Goal: Task Accomplishment & Management: Complete application form

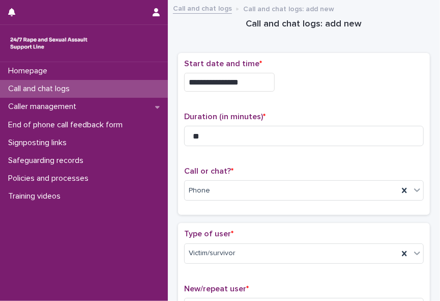
type input "**"
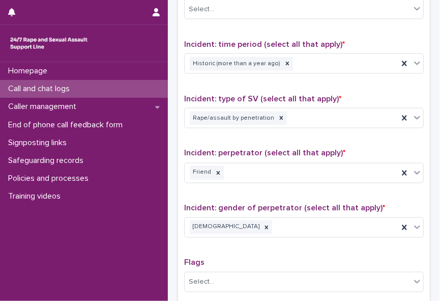
scroll to position [818, 0]
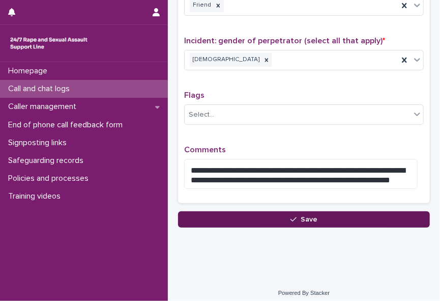
click at [257, 211] on button "Save" at bounding box center [304, 219] width 252 height 16
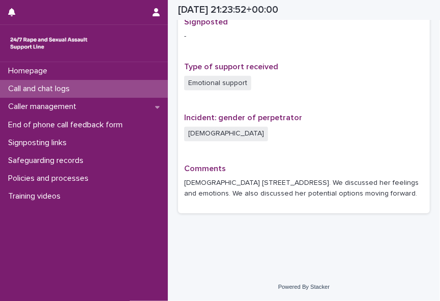
scroll to position [656, 0]
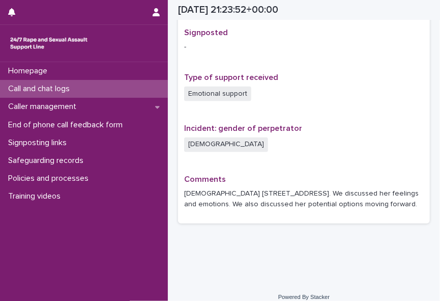
click at [73, 89] on p "Call and chat logs" at bounding box center [41, 89] width 74 height 10
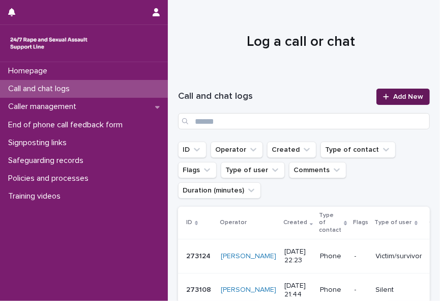
click at [394, 97] on span "Add New" at bounding box center [409, 96] width 30 height 7
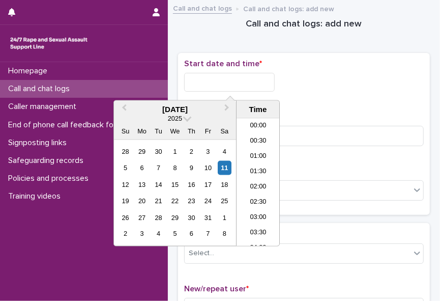
click at [216, 79] on input "text" at bounding box center [229, 82] width 91 height 19
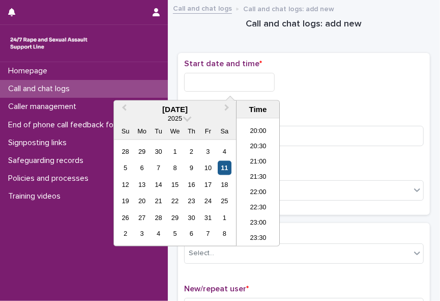
click at [224, 165] on div "11" at bounding box center [225, 168] width 14 height 14
click at [261, 188] on li "22:00" at bounding box center [258, 192] width 43 height 15
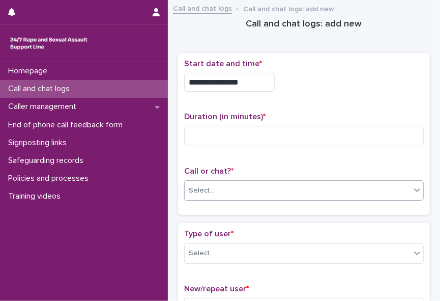
click at [235, 190] on div "Select..." at bounding box center [298, 190] width 226 height 17
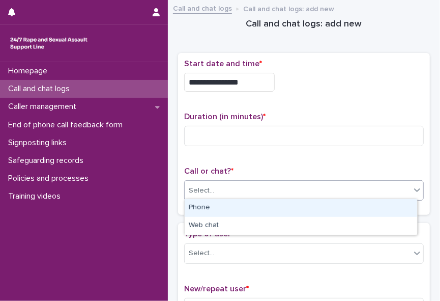
click at [217, 210] on div "Phone" at bounding box center [301, 208] width 233 height 18
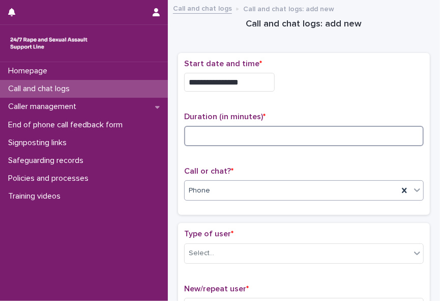
click at [197, 136] on input at bounding box center [304, 136] width 240 height 20
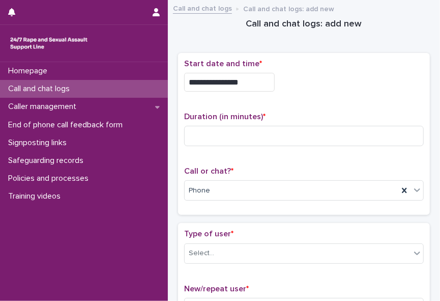
click at [246, 81] on input "**********" at bounding box center [229, 82] width 91 height 19
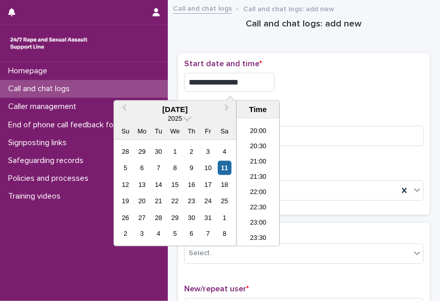
type input "**********"
click at [308, 94] on div "**********" at bounding box center [304, 79] width 240 height 41
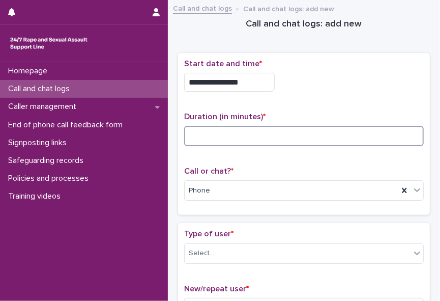
click at [294, 132] on input at bounding box center [304, 136] width 240 height 20
click at [216, 131] on input at bounding box center [304, 136] width 240 height 20
click at [216, 131] on input "*" at bounding box center [304, 136] width 240 height 20
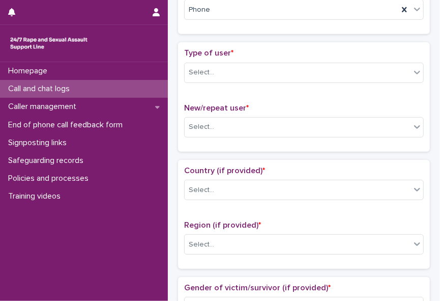
scroll to position [190, 0]
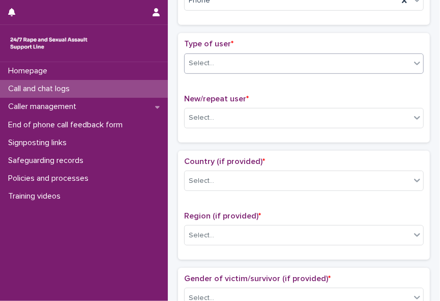
type input "*"
click at [412, 60] on icon at bounding box center [417, 63] width 10 height 10
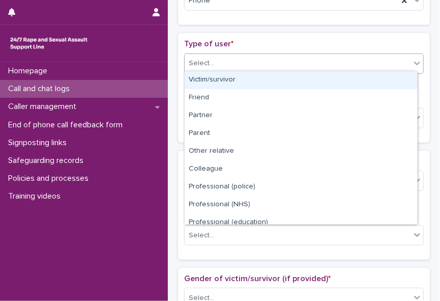
scroll to position [114, 0]
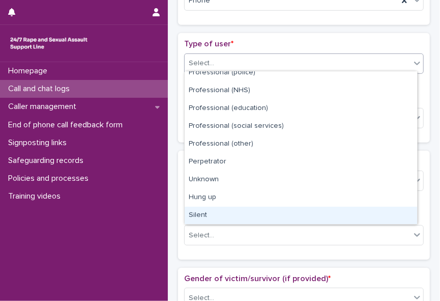
click at [392, 213] on div "Silent" at bounding box center [301, 216] width 233 height 18
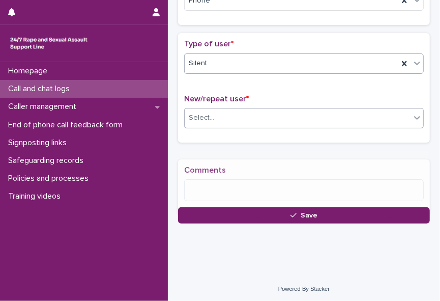
scroll to position [190, 0]
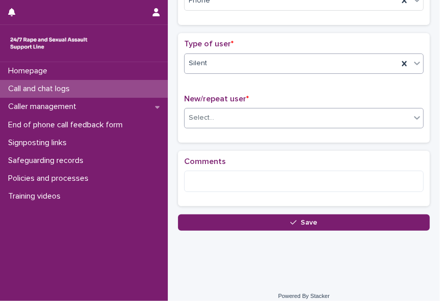
click at [284, 109] on div "Select..." at bounding box center [298, 117] width 226 height 17
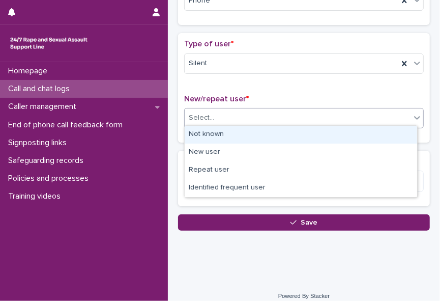
click at [273, 130] on div "Not known" at bounding box center [301, 135] width 233 height 18
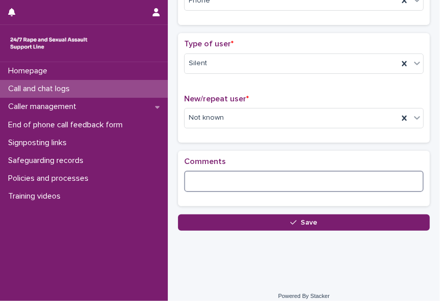
click at [254, 173] on textarea at bounding box center [304, 181] width 240 height 21
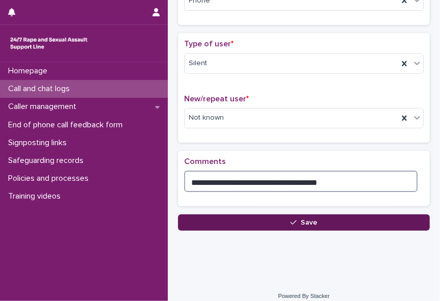
type textarea "**********"
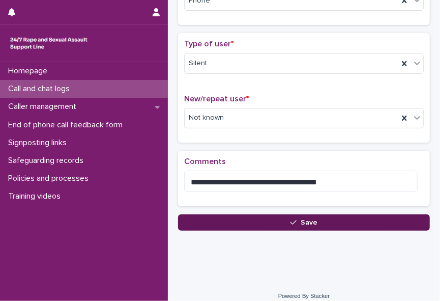
click at [288, 226] on button "Save" at bounding box center [304, 222] width 252 height 16
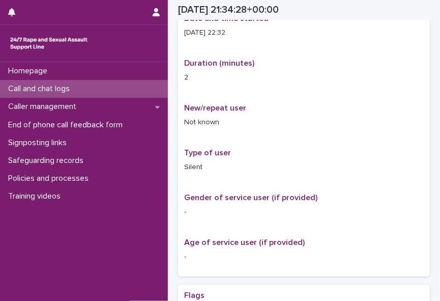
scroll to position [201, 0]
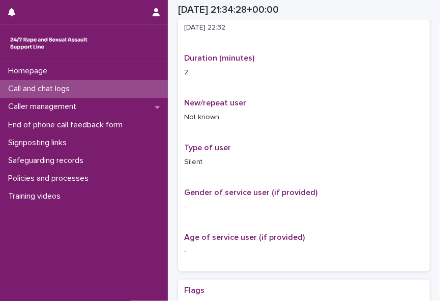
click at [82, 92] on div "Call and chat logs" at bounding box center [84, 89] width 168 height 18
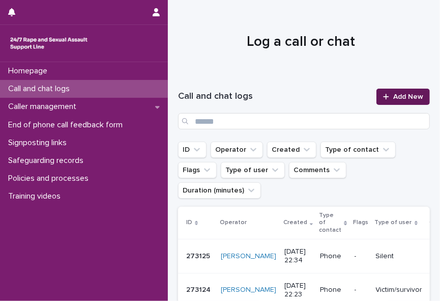
click at [386, 97] on div at bounding box center [388, 96] width 10 height 7
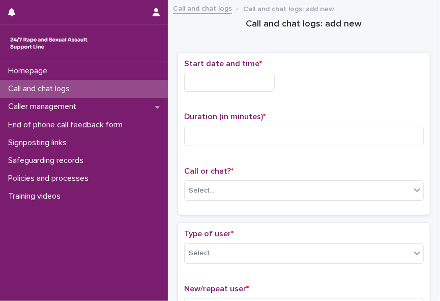
click at [240, 81] on input "text" at bounding box center [229, 82] width 91 height 19
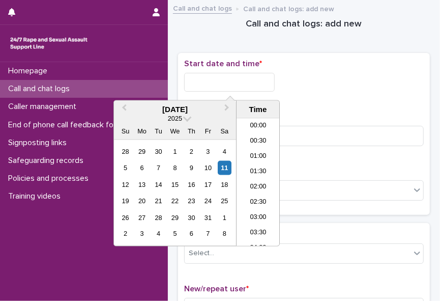
scroll to position [605, 0]
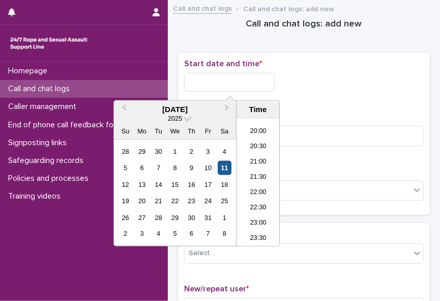
click at [228, 165] on div "11" at bounding box center [225, 168] width 14 height 14
click at [258, 188] on li "22:00" at bounding box center [258, 192] width 43 height 15
click at [258, 188] on div "Select..." at bounding box center [298, 190] width 226 height 17
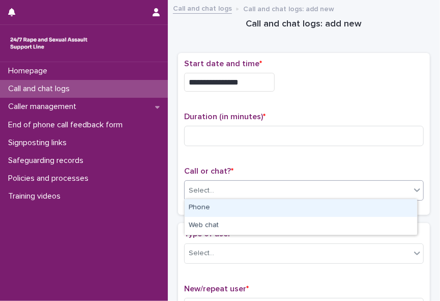
click at [240, 211] on div "Phone" at bounding box center [301, 208] width 233 height 18
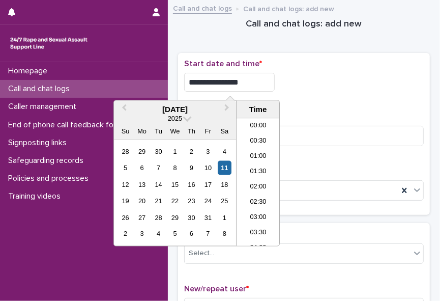
click at [261, 83] on input "**********" at bounding box center [229, 82] width 91 height 19
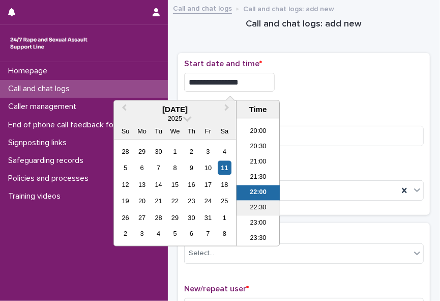
click at [259, 202] on li "22:30" at bounding box center [258, 208] width 43 height 15
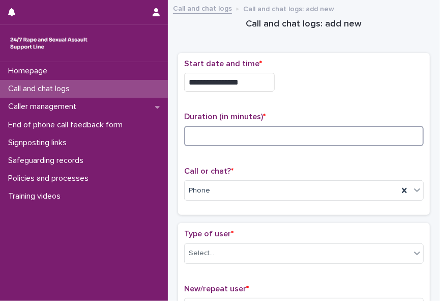
click at [214, 129] on input at bounding box center [304, 136] width 240 height 20
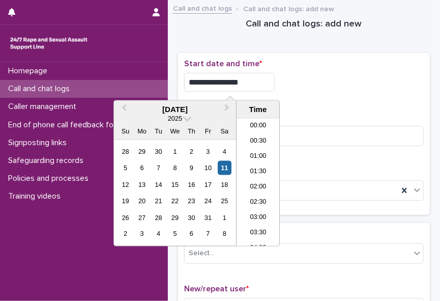
click at [248, 83] on input "**********" at bounding box center [229, 82] width 91 height 19
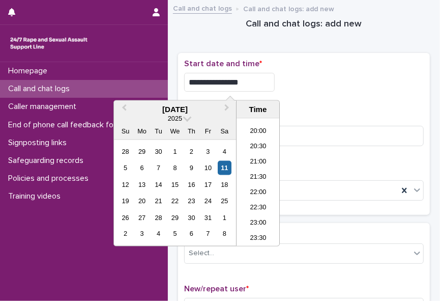
type input "**********"
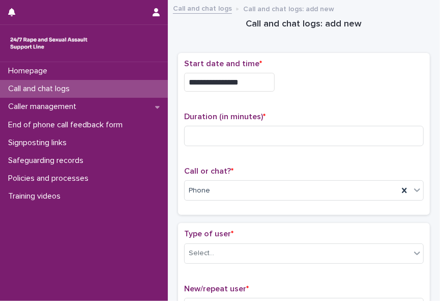
click at [298, 84] on div "**********" at bounding box center [304, 82] width 240 height 19
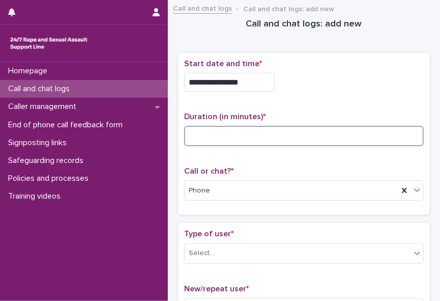
click at [269, 140] on input at bounding box center [304, 136] width 240 height 20
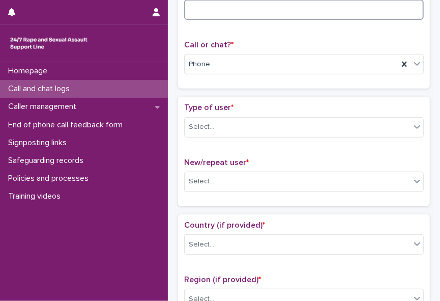
scroll to position [133, 0]
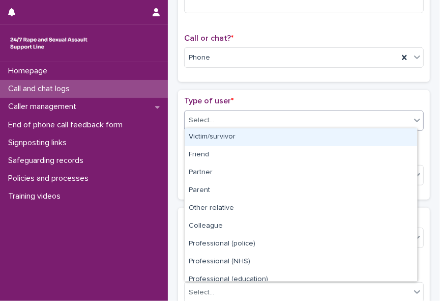
click at [414, 119] on icon at bounding box center [417, 121] width 6 height 4
drag, startPoint x: 368, startPoint y: 146, endPoint x: 365, endPoint y: 138, distance: 7.6
click at [365, 138] on div "Victim/survivor" at bounding box center [301, 137] width 233 height 18
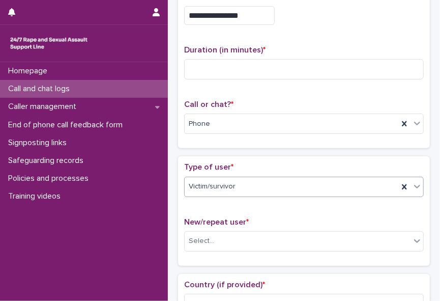
scroll to position [0, 0]
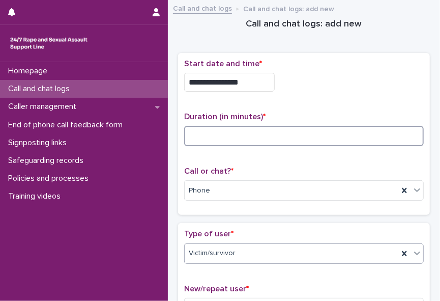
click at [276, 133] on input at bounding box center [304, 136] width 240 height 20
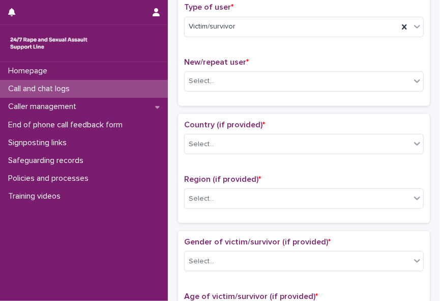
scroll to position [240, 0]
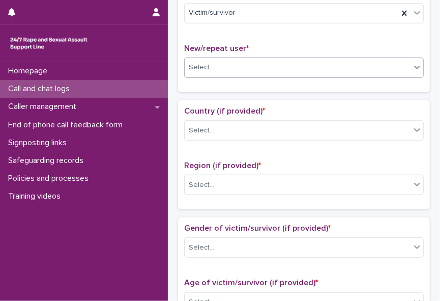
click at [414, 66] on icon at bounding box center [417, 68] width 6 height 4
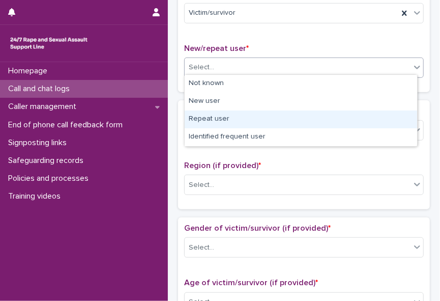
click at [400, 113] on div "Repeat user" at bounding box center [301, 119] width 233 height 18
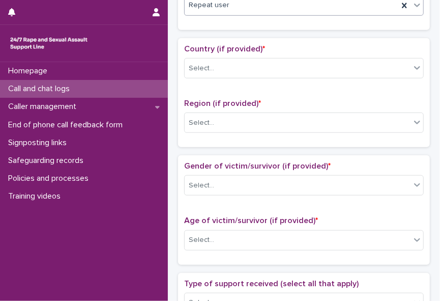
scroll to position [304, 0]
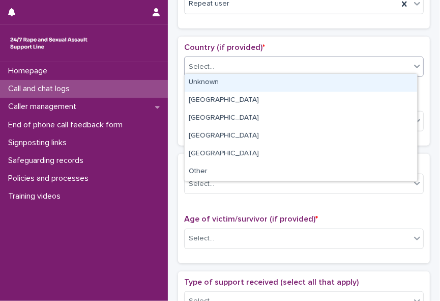
click at [413, 66] on icon at bounding box center [417, 66] width 10 height 10
click at [405, 77] on div "Unknown" at bounding box center [301, 83] width 233 height 18
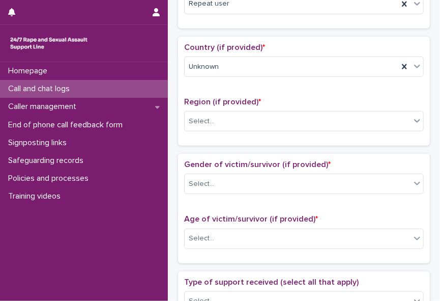
click at [405, 77] on div "Country (if provided) * Unknown" at bounding box center [304, 64] width 240 height 42
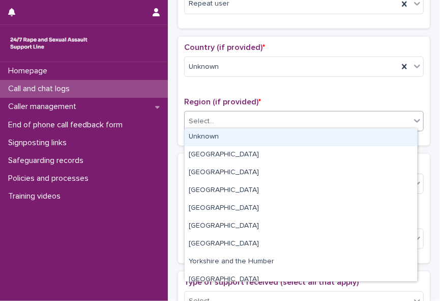
click at [414, 117] on icon at bounding box center [417, 121] width 10 height 10
click at [382, 139] on div "Unknown" at bounding box center [301, 137] width 233 height 18
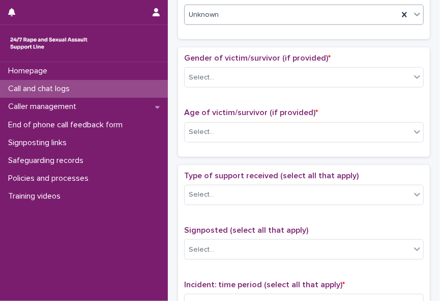
scroll to position [427, 0]
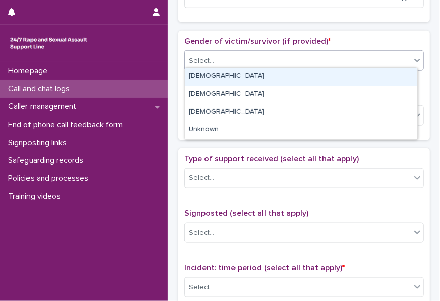
click at [412, 55] on icon at bounding box center [417, 60] width 10 height 10
click at [398, 74] on div "[DEMOGRAPHIC_DATA]" at bounding box center [301, 77] width 233 height 18
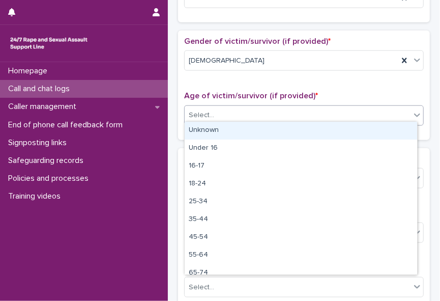
click at [412, 112] on icon at bounding box center [417, 115] width 10 height 10
click at [398, 129] on div "Unknown" at bounding box center [301, 131] width 233 height 18
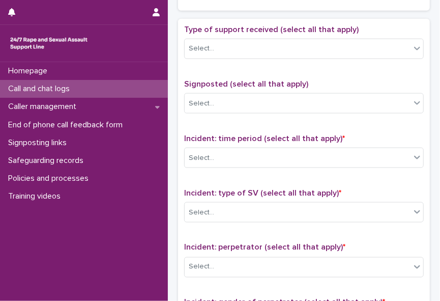
scroll to position [558, 0]
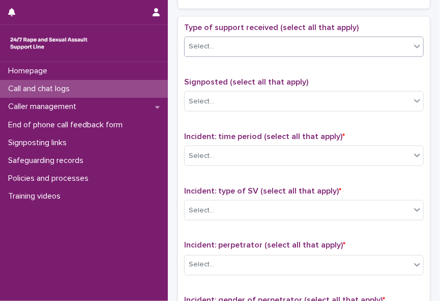
click at [412, 42] on icon at bounding box center [417, 46] width 10 height 10
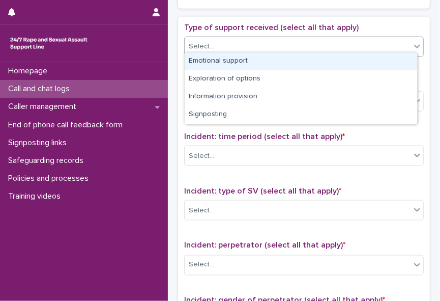
click at [401, 61] on div "Emotional support" at bounding box center [301, 61] width 233 height 18
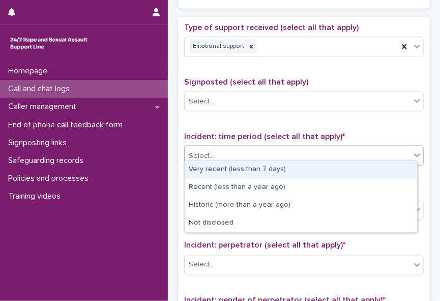
click at [412, 150] on icon at bounding box center [417, 155] width 10 height 10
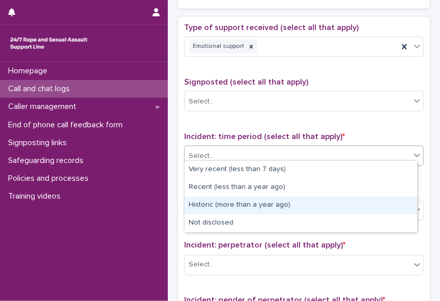
click at [383, 200] on div "Historic (more than a year ago)" at bounding box center [301, 205] width 233 height 18
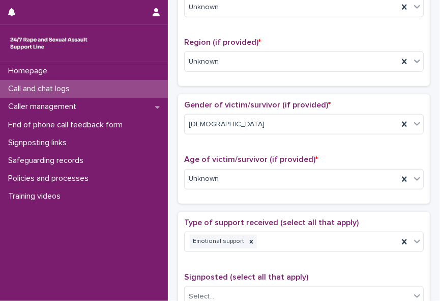
scroll to position [0, 0]
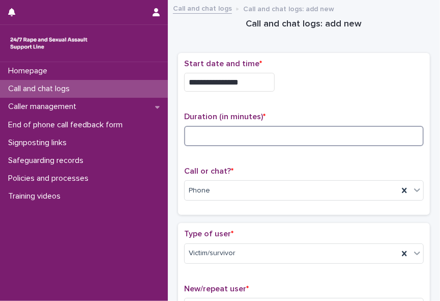
click at [228, 132] on input at bounding box center [304, 136] width 240 height 20
type input "*"
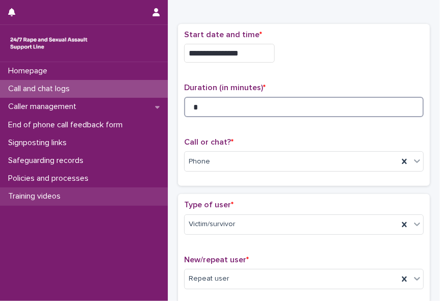
type input "*"
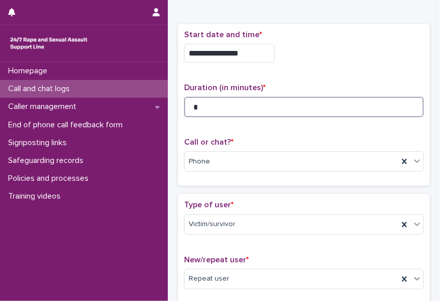
click at [199, 110] on input "*" at bounding box center [304, 107] width 240 height 20
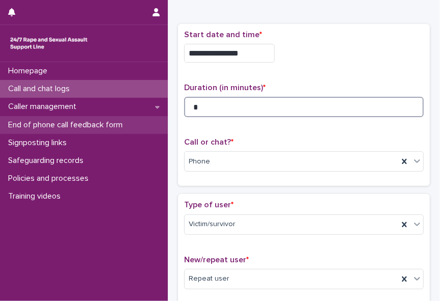
type input "*"
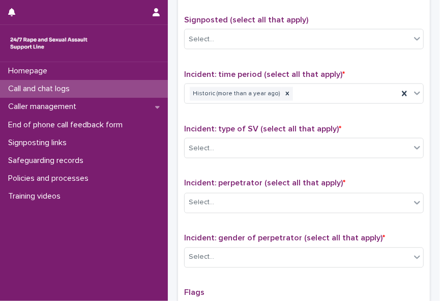
scroll to position [627, 0]
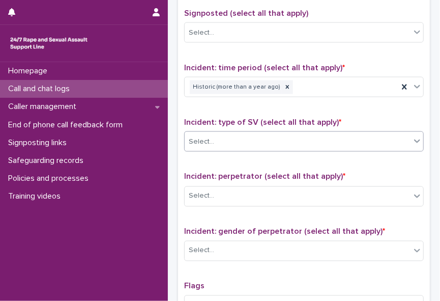
click at [412, 136] on icon at bounding box center [417, 141] width 10 height 10
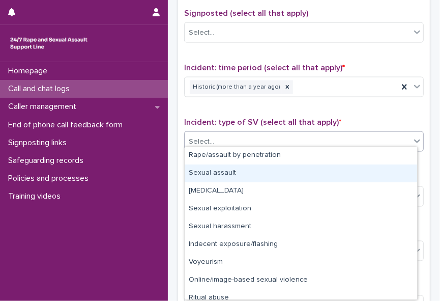
click at [391, 173] on div "Sexual assault" at bounding box center [301, 173] width 233 height 18
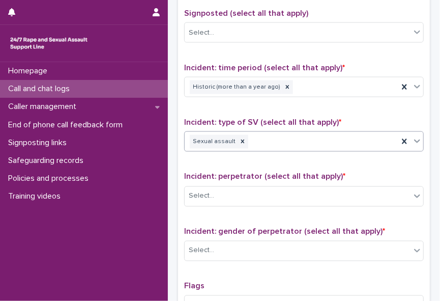
click at [412, 137] on icon at bounding box center [417, 141] width 10 height 10
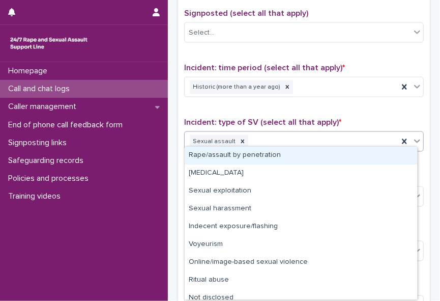
scroll to position [7, 0]
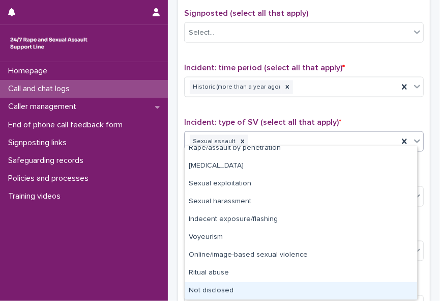
click at [358, 291] on div "Not disclosed" at bounding box center [301, 291] width 233 height 18
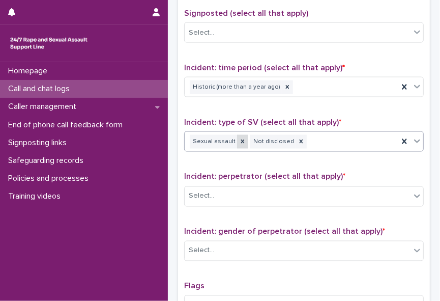
click at [239, 139] on div at bounding box center [242, 142] width 11 height 14
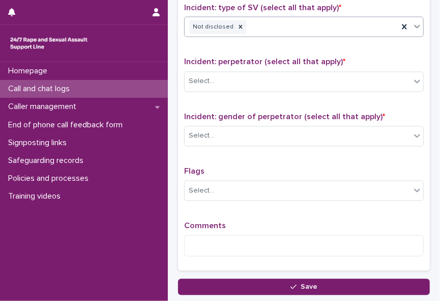
scroll to position [765, 0]
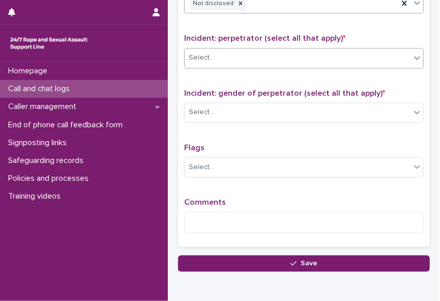
click at [277, 51] on div "Select..." at bounding box center [298, 58] width 226 height 17
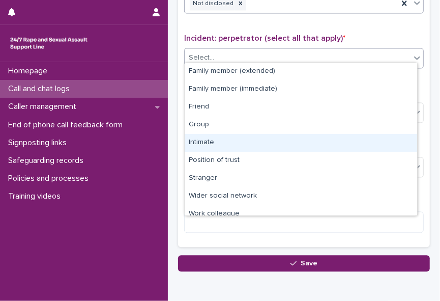
click at [262, 138] on div "Intimate" at bounding box center [301, 143] width 233 height 18
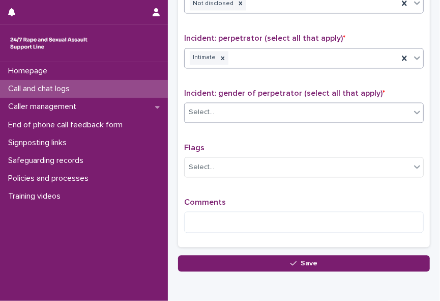
click at [247, 108] on div "Select..." at bounding box center [298, 112] width 226 height 17
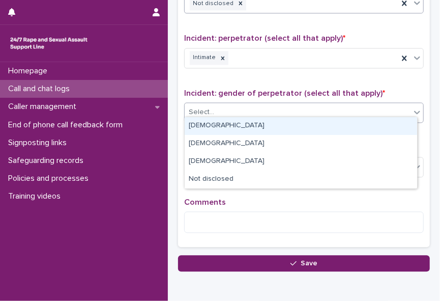
click at [239, 128] on div "[DEMOGRAPHIC_DATA]" at bounding box center [301, 126] width 233 height 18
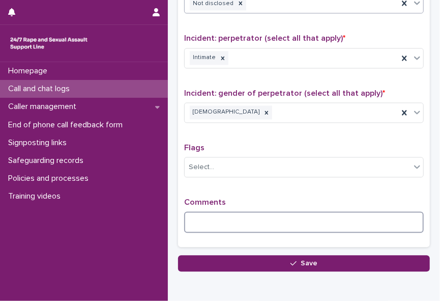
click at [221, 212] on textarea at bounding box center [304, 222] width 240 height 21
type textarea "*"
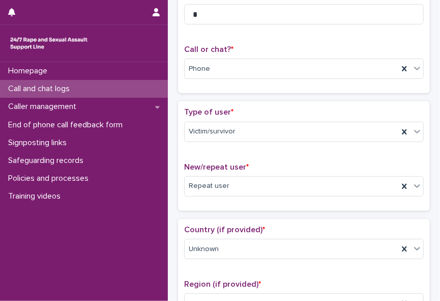
scroll to position [123, 0]
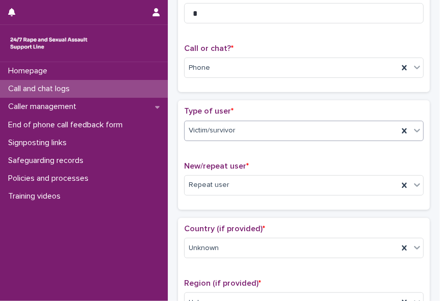
click at [412, 127] on icon at bounding box center [417, 130] width 10 height 10
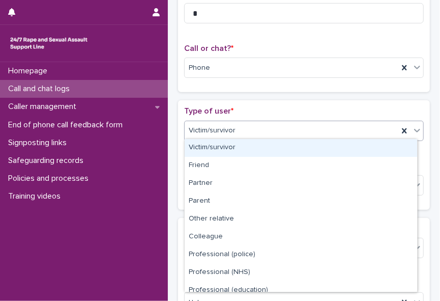
scroll to position [114, 0]
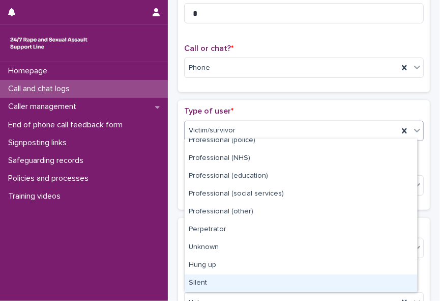
click at [349, 279] on div "Silent" at bounding box center [301, 283] width 233 height 18
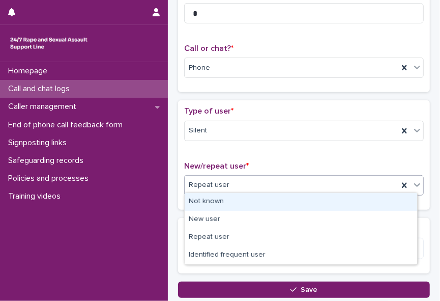
click at [301, 184] on div "Repeat user" at bounding box center [292, 185] width 214 height 17
click at [295, 198] on div "Not known" at bounding box center [301, 202] width 233 height 18
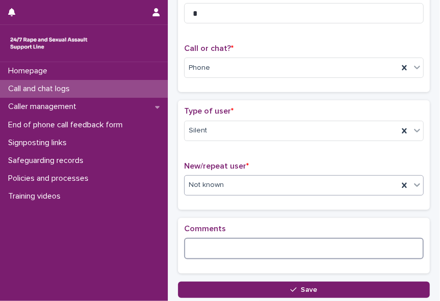
click at [265, 244] on textarea at bounding box center [304, 248] width 240 height 21
paste textarea "**********"
click at [212, 247] on textarea "**********" at bounding box center [301, 248] width 234 height 21
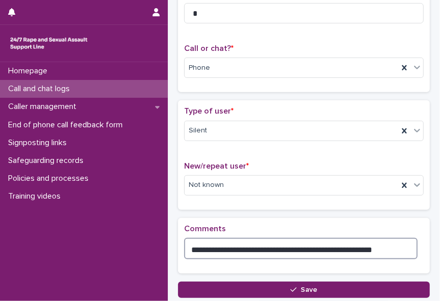
click at [387, 245] on textarea "**********" at bounding box center [301, 248] width 234 height 21
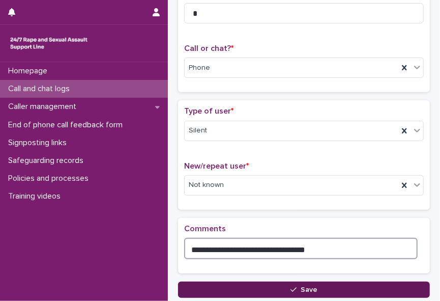
type textarea "**********"
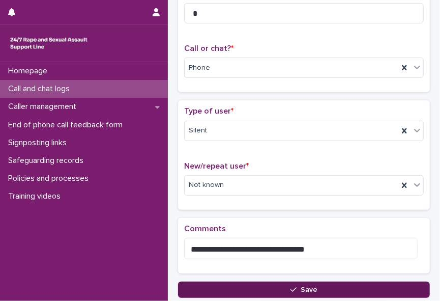
click at [350, 285] on button "Save" at bounding box center [304, 290] width 252 height 16
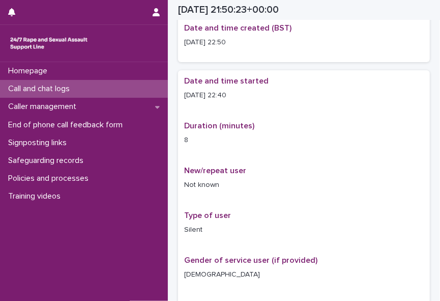
scroll to position [128, 0]
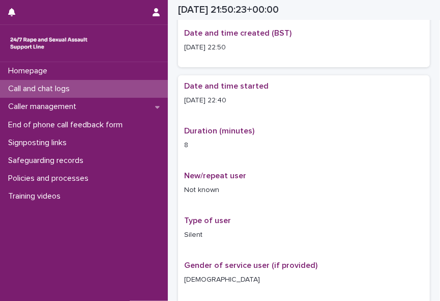
click at [56, 87] on p "Call and chat logs" at bounding box center [41, 89] width 74 height 10
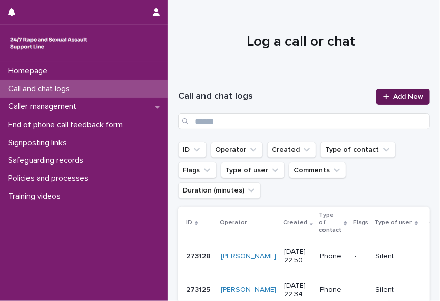
click at [386, 97] on div at bounding box center [388, 96] width 10 height 7
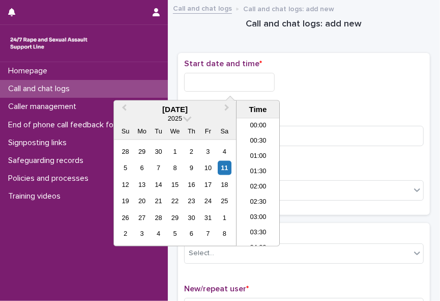
scroll to position [605, 0]
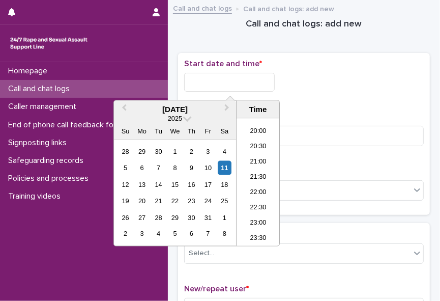
click at [228, 80] on input "text" at bounding box center [229, 82] width 91 height 19
click at [222, 165] on div "11" at bounding box center [225, 168] width 14 height 14
click at [259, 190] on li "22:00" at bounding box center [258, 192] width 43 height 15
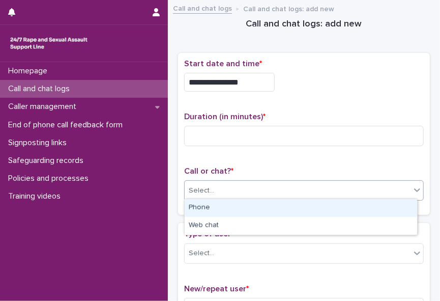
click at [256, 190] on div "Select..." at bounding box center [298, 190] width 226 height 17
click at [243, 210] on div "Phone" at bounding box center [301, 208] width 233 height 18
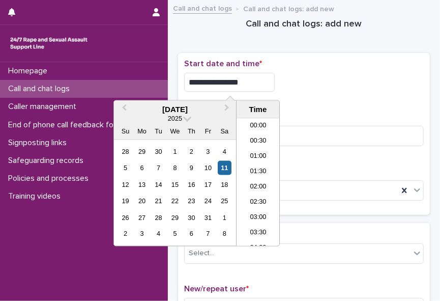
click at [249, 79] on input "**********" at bounding box center [229, 82] width 91 height 19
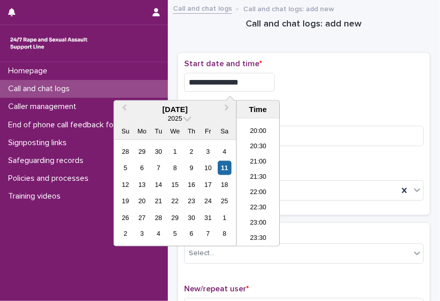
click at [275, 76] on input "**********" at bounding box center [229, 82] width 91 height 19
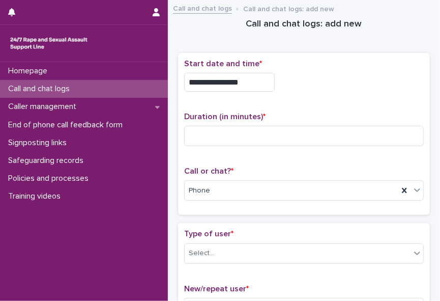
click at [90, 248] on div "Homepage Call and chat logs Caller management End of phone call feedback form S…" at bounding box center [84, 181] width 168 height 239
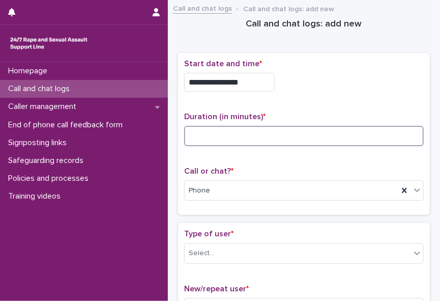
click at [195, 141] on input at bounding box center [304, 136] width 240 height 20
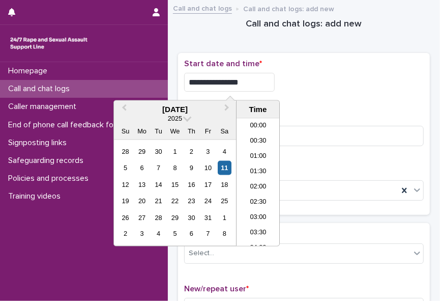
click at [258, 77] on input "**********" at bounding box center [229, 82] width 91 height 19
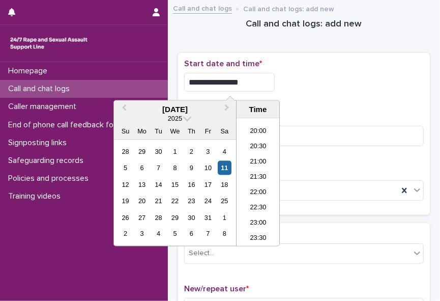
type input "**********"
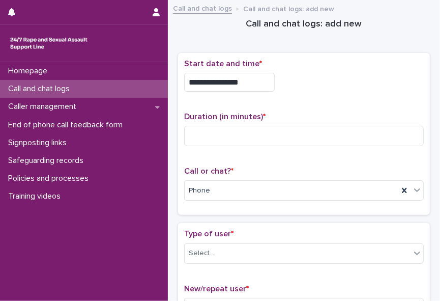
click at [305, 87] on div "**********" at bounding box center [304, 82] width 240 height 19
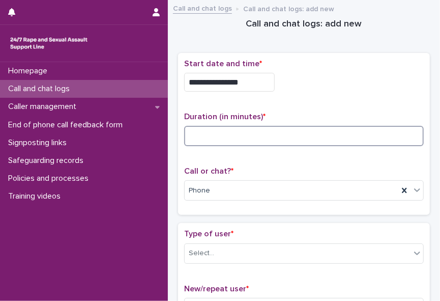
click at [276, 135] on input at bounding box center [304, 136] width 240 height 20
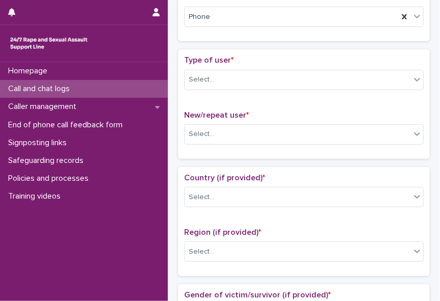
scroll to position [175, 0]
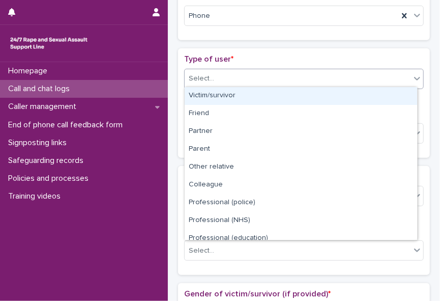
click at [412, 79] on icon at bounding box center [417, 78] width 10 height 10
click at [407, 93] on div "Victim/survivor" at bounding box center [301, 96] width 233 height 18
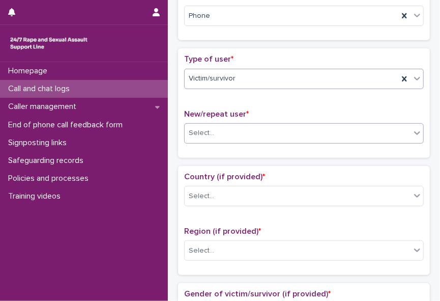
click at [415, 129] on icon at bounding box center [417, 133] width 10 height 10
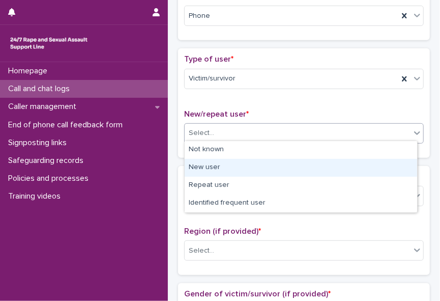
click at [404, 164] on div "New user" at bounding box center [301, 168] width 233 height 18
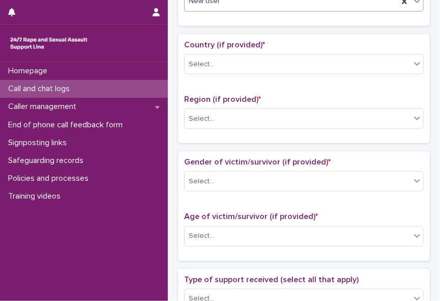
scroll to position [307, 0]
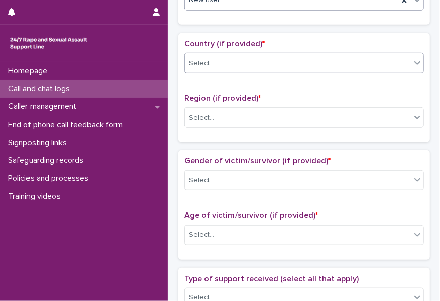
click at [412, 63] on icon at bounding box center [417, 63] width 10 height 10
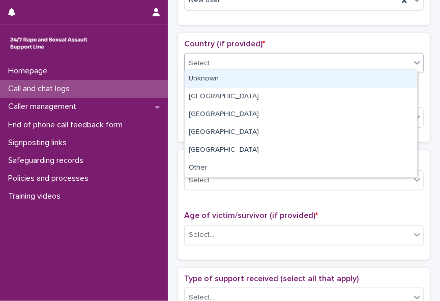
click at [394, 80] on div "Unknown" at bounding box center [301, 79] width 233 height 18
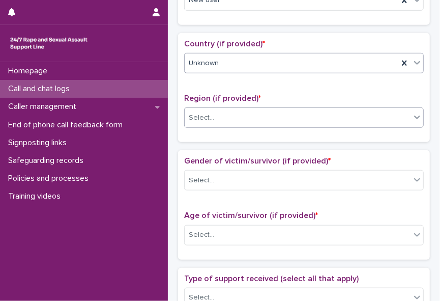
click at [382, 109] on div "Select..." at bounding box center [298, 117] width 226 height 17
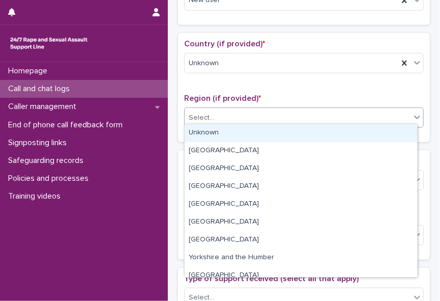
click at [363, 135] on div "Unknown" at bounding box center [301, 133] width 233 height 18
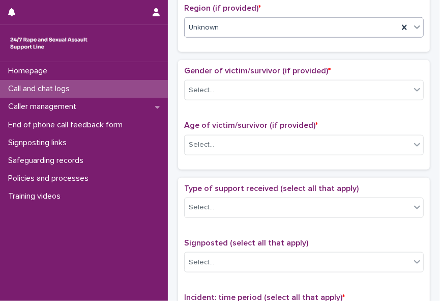
scroll to position [404, 0]
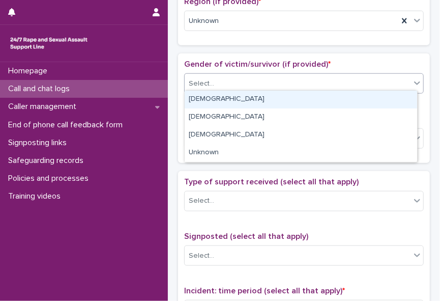
click at [412, 83] on icon at bounding box center [417, 83] width 10 height 10
click at [401, 98] on div "[DEMOGRAPHIC_DATA]" at bounding box center [301, 100] width 233 height 18
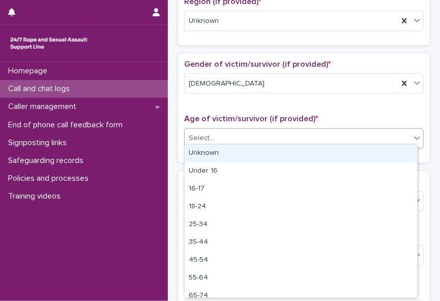
click at [412, 133] on icon at bounding box center [417, 138] width 10 height 10
click at [386, 152] on div "Unknown" at bounding box center [301, 154] width 233 height 18
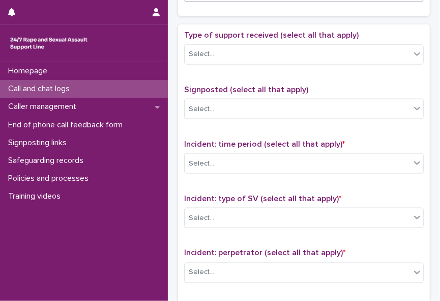
scroll to position [554, 0]
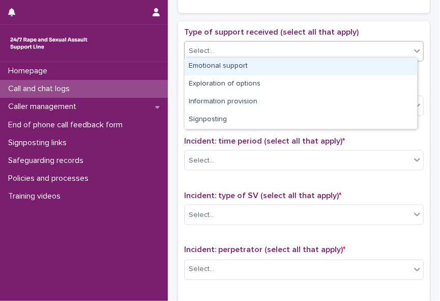
click at [412, 48] on icon at bounding box center [417, 51] width 10 height 10
click at [395, 66] on div "Emotional support" at bounding box center [301, 67] width 233 height 18
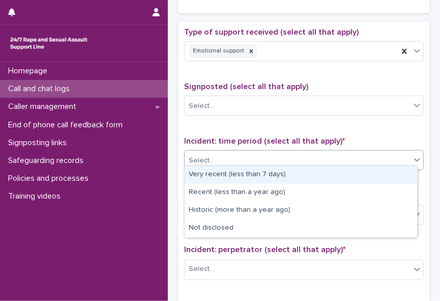
click at [412, 155] on icon at bounding box center [417, 160] width 10 height 10
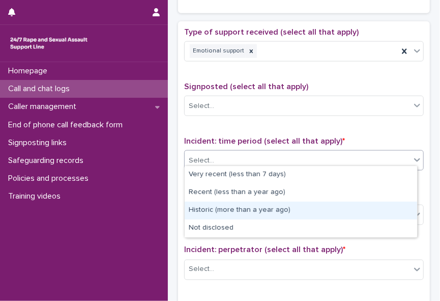
click at [391, 206] on div "Historic (more than a year ago)" at bounding box center [301, 211] width 233 height 18
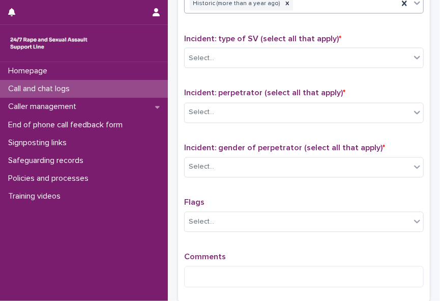
scroll to position [717, 0]
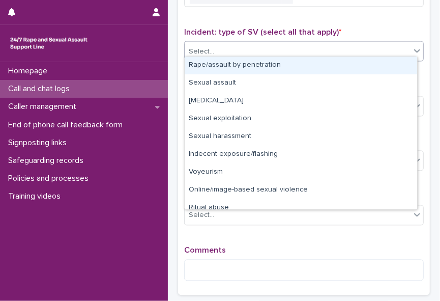
click at [414, 50] on icon at bounding box center [417, 52] width 6 height 4
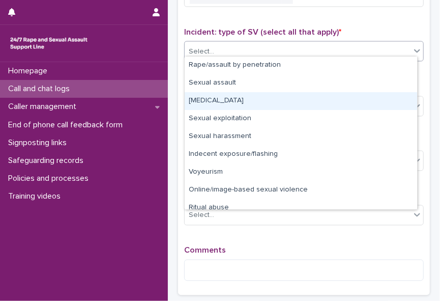
click at [368, 99] on div "[MEDICAL_DATA]" at bounding box center [301, 101] width 233 height 18
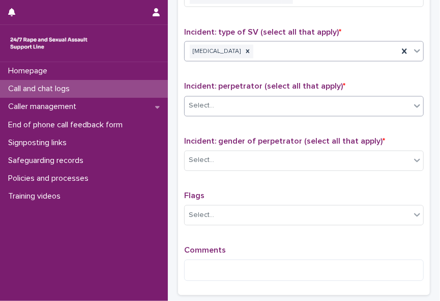
click at [412, 103] on icon at bounding box center [417, 106] width 10 height 10
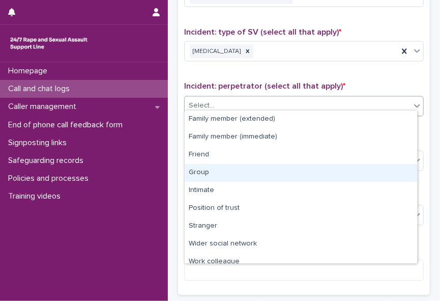
click at [388, 164] on div "Group" at bounding box center [301, 173] width 233 height 18
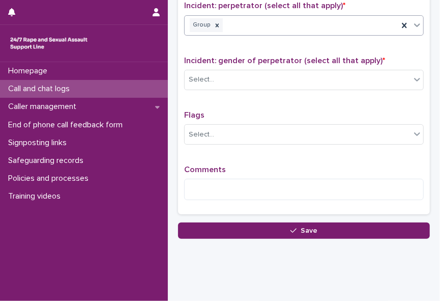
scroll to position [802, 0]
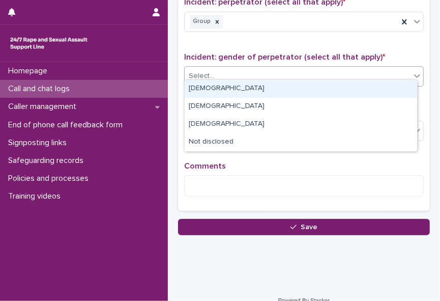
click at [414, 74] on icon at bounding box center [417, 76] width 6 height 4
click at [403, 87] on div "[DEMOGRAPHIC_DATA]" at bounding box center [301, 89] width 233 height 18
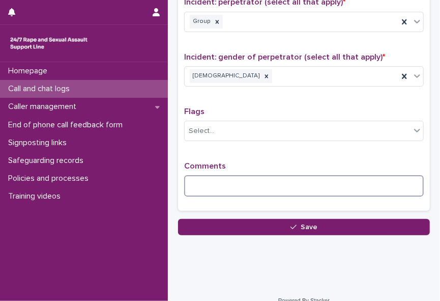
click at [231, 175] on textarea at bounding box center [304, 185] width 240 height 21
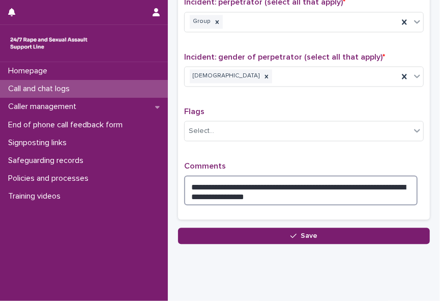
click at [232, 189] on textarea "**********" at bounding box center [301, 190] width 234 height 30
click at [271, 191] on textarea "**********" at bounding box center [301, 190] width 234 height 30
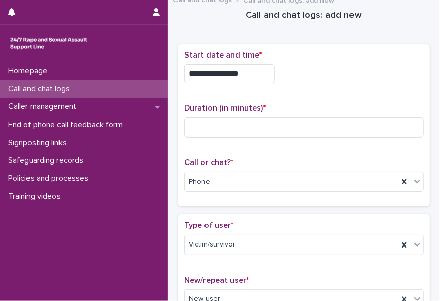
scroll to position [4, 0]
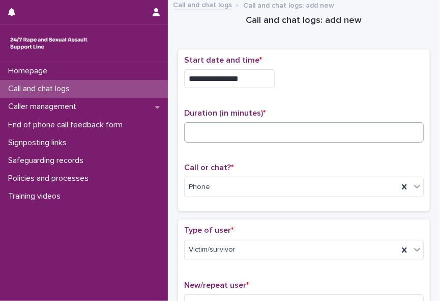
type textarea "**********"
click at [235, 126] on input at bounding box center [304, 132] width 240 height 20
type input "*"
click at [205, 132] on input "**" at bounding box center [304, 132] width 240 height 20
type input "*"
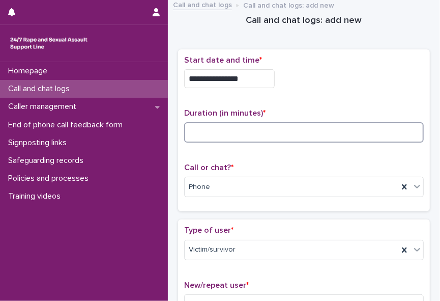
click at [263, 132] on input at bounding box center [304, 132] width 240 height 20
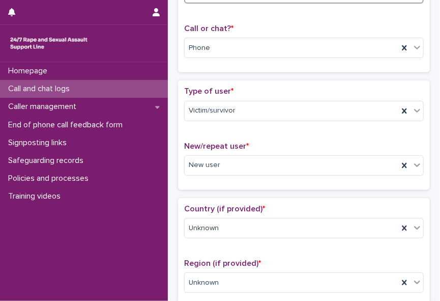
scroll to position [0, 0]
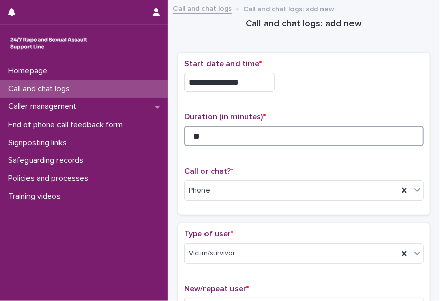
type input "**"
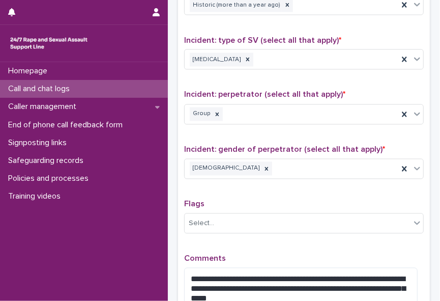
scroll to position [826, 0]
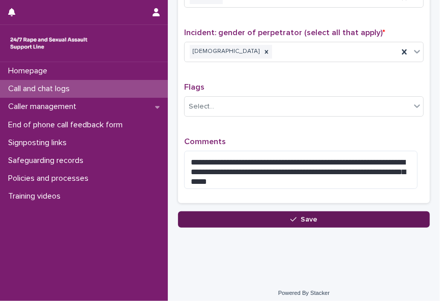
click at [305, 216] on span "Save" at bounding box center [309, 219] width 17 height 7
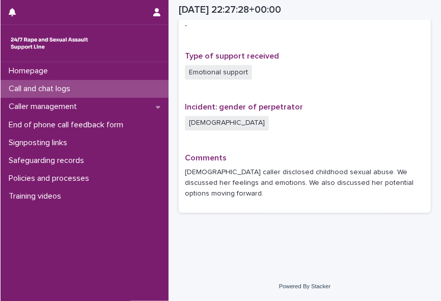
scroll to position [667, 0]
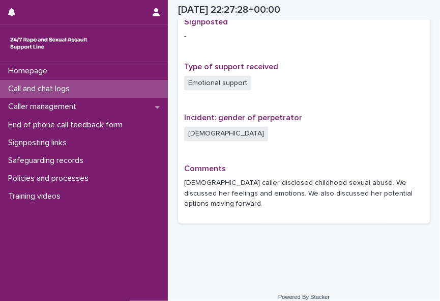
click at [106, 245] on div "Homepage Call and chat logs Caller management End of phone call feedback form S…" at bounding box center [84, 181] width 168 height 239
